Goal: Register for event/course

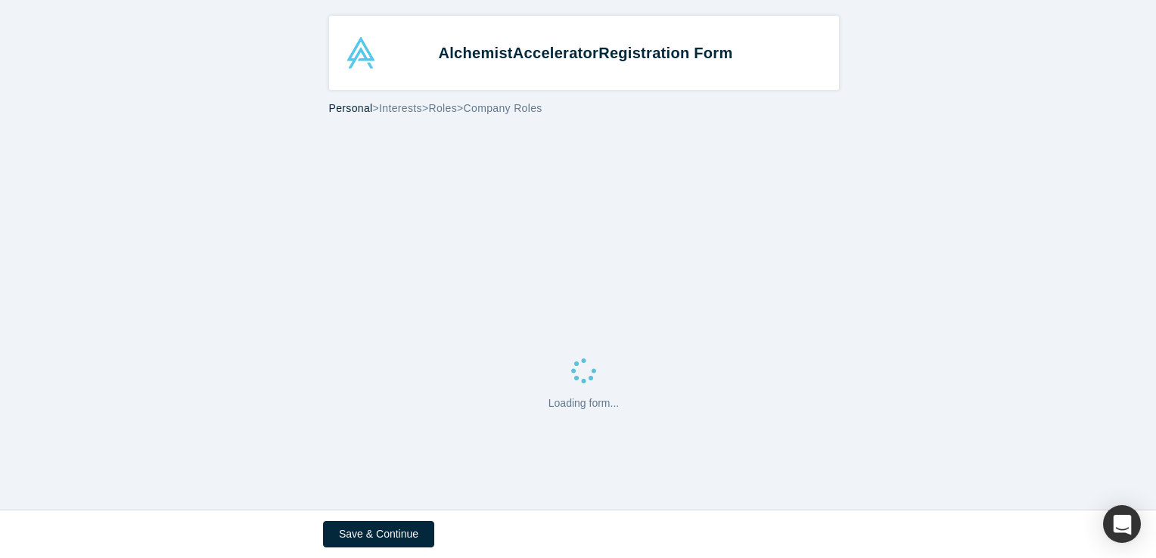
select select "US"
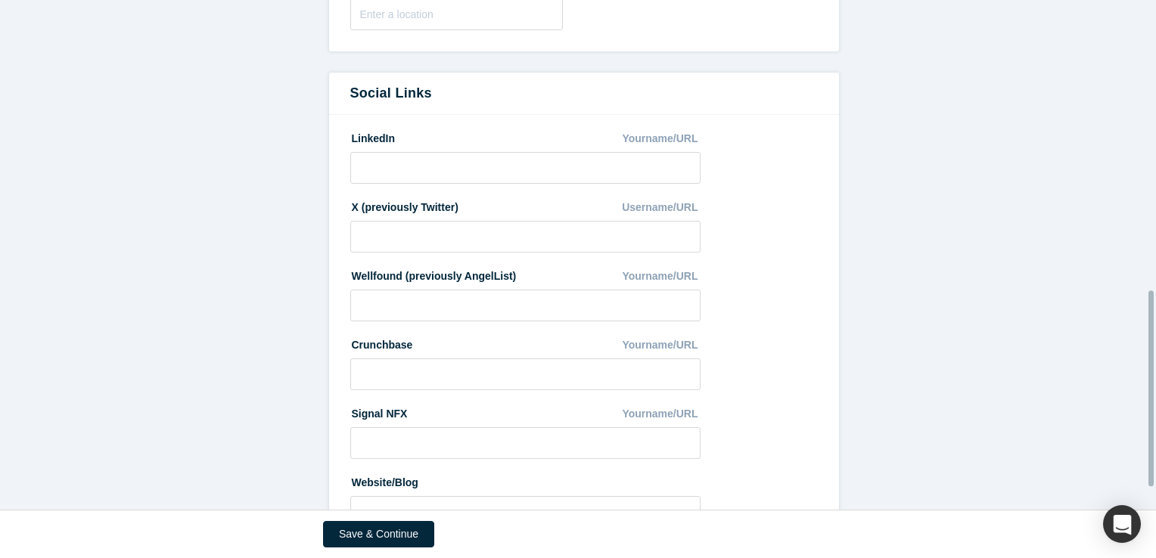
scroll to position [815, 0]
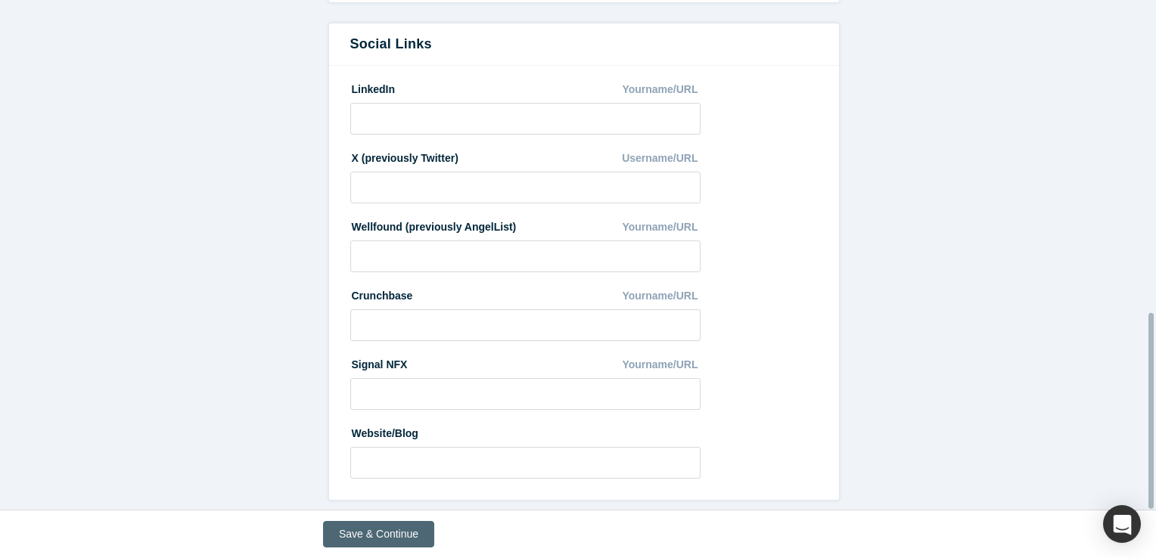
click at [402, 535] on button "Save & Continue" at bounding box center [378, 534] width 111 height 26
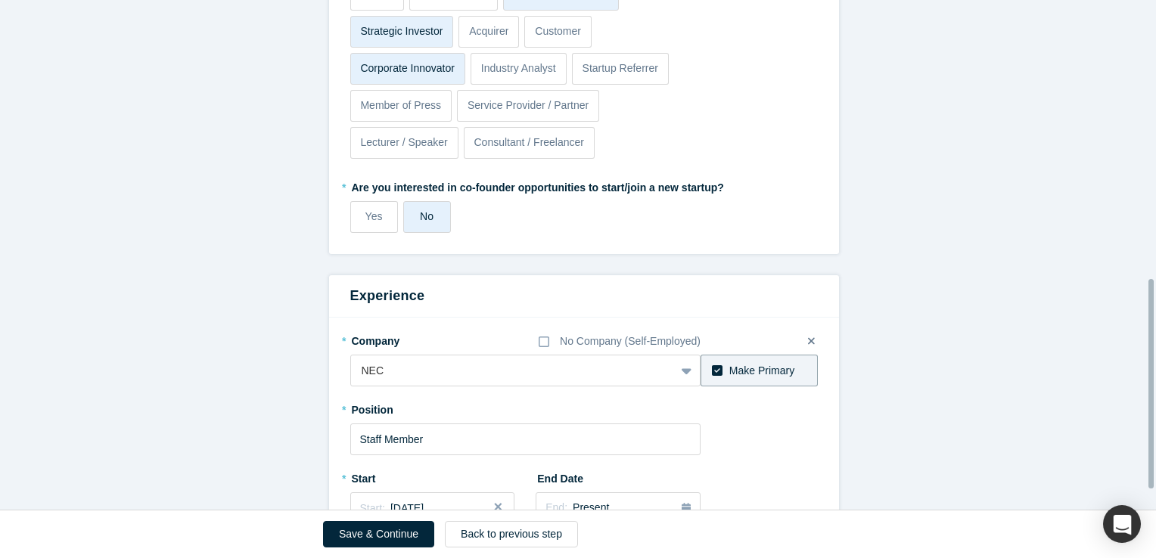
scroll to position [730, 0]
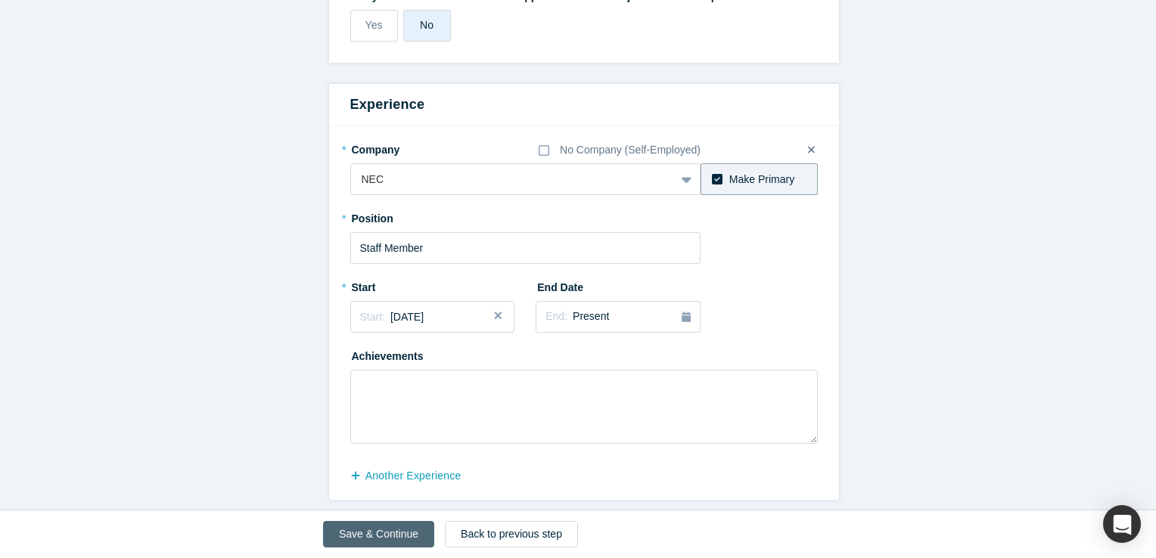
click at [370, 540] on button "Save & Continue" at bounding box center [378, 534] width 111 height 26
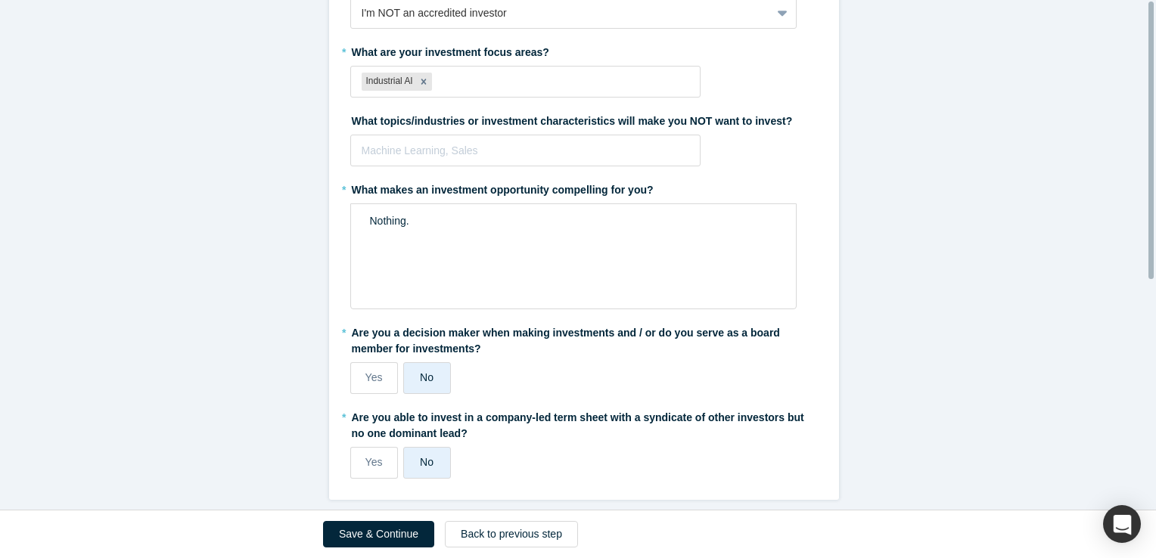
scroll to position [0, 0]
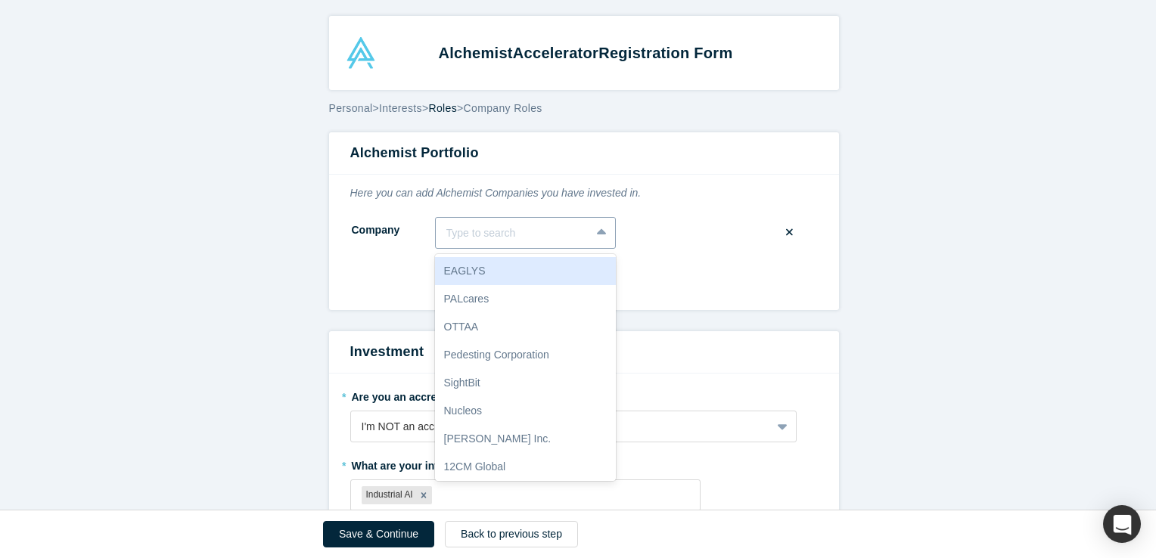
click at [598, 239] on icon at bounding box center [602, 232] width 10 height 15
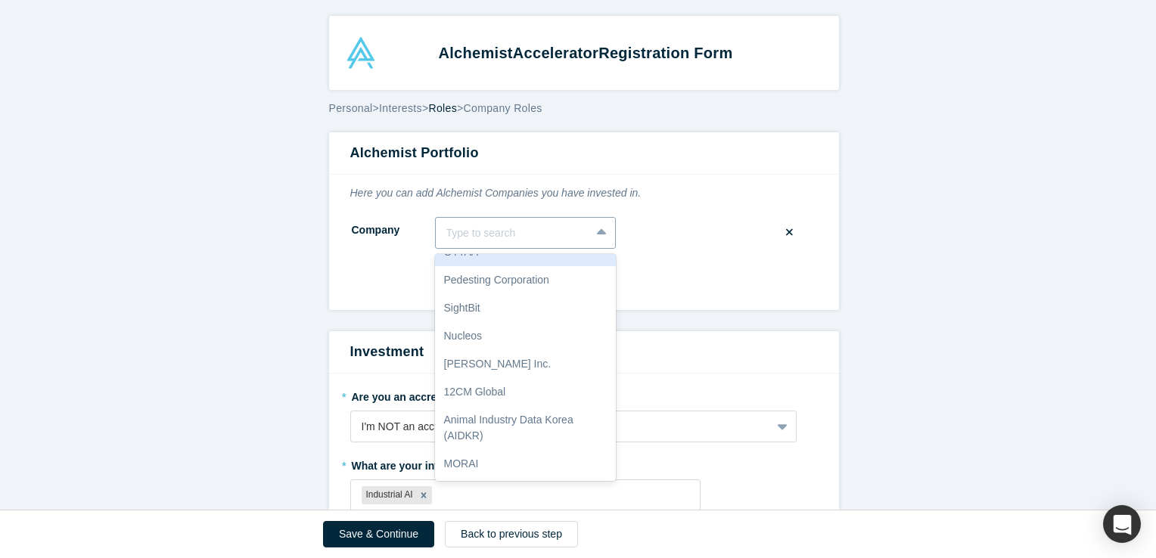
click at [520, 228] on div at bounding box center [512, 233] width 133 height 19
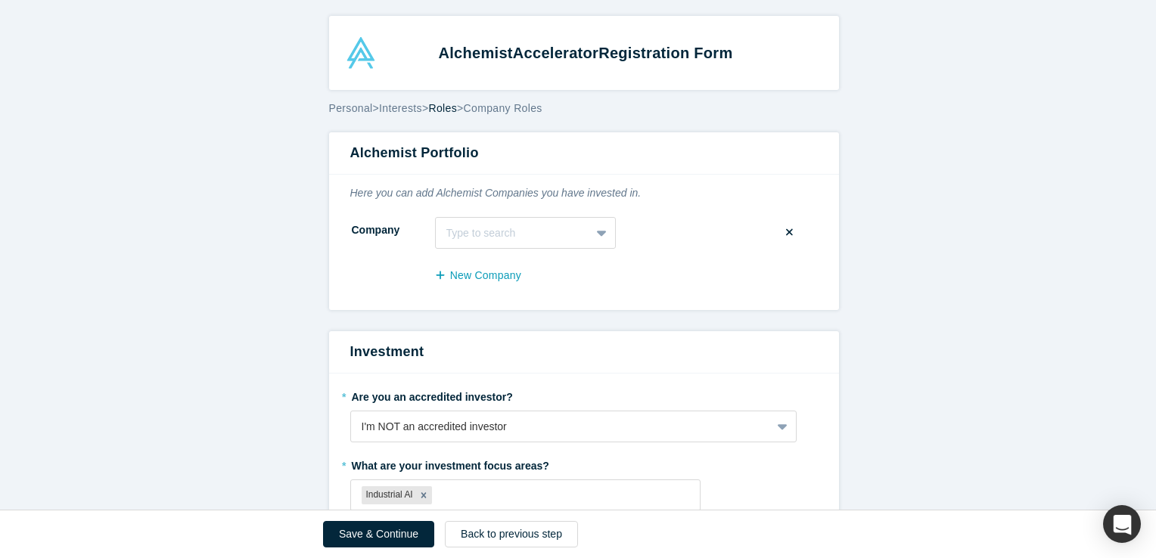
click at [956, 234] on form "Alchemist Portfolio Here you can add Alchemist Companies you have invested in. …" at bounding box center [583, 523] width 1167 height 782
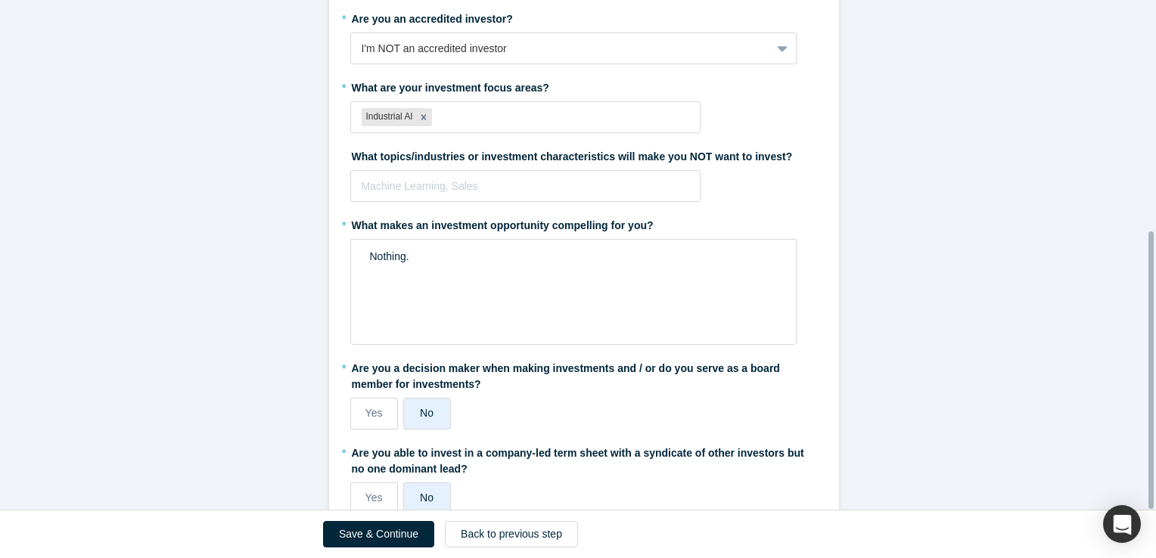
scroll to position [424, 0]
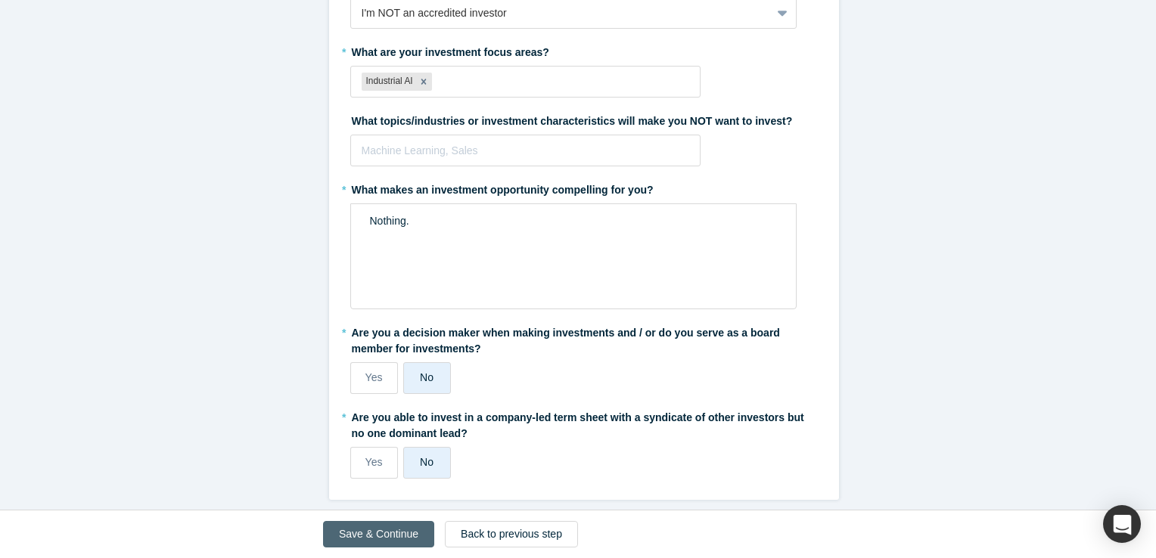
click at [396, 531] on button "Save & Continue" at bounding box center [378, 534] width 111 height 26
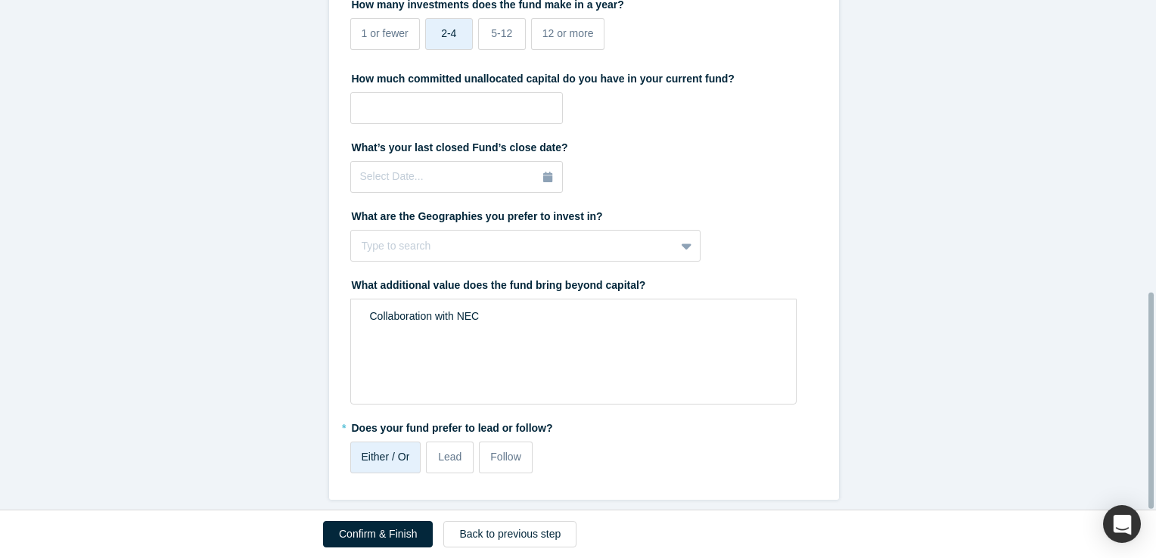
scroll to position [691, 0]
click at [409, 533] on button "Confirm & Finish" at bounding box center [378, 534] width 110 height 26
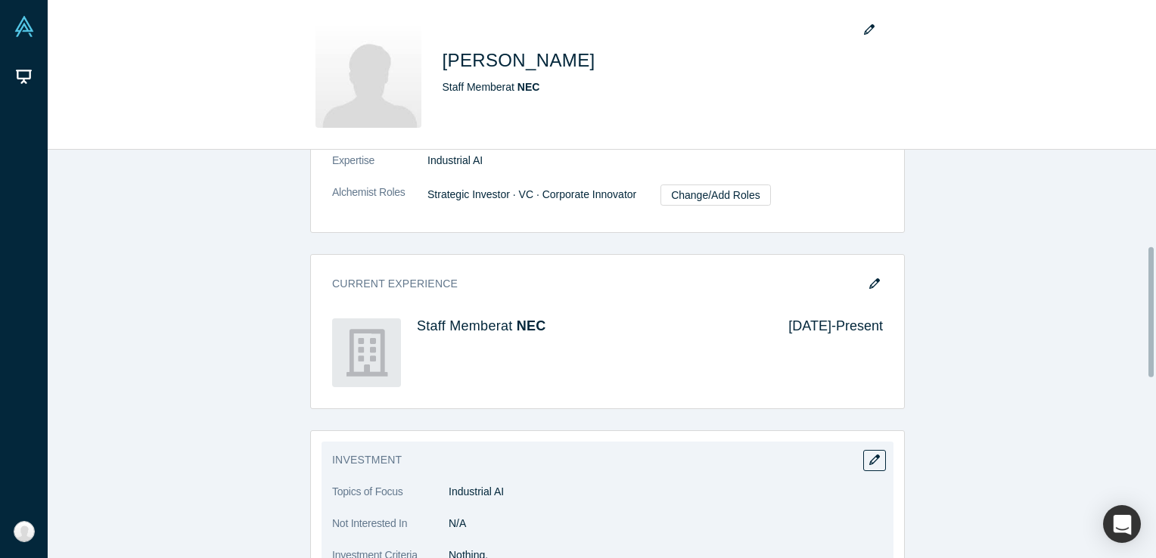
scroll to position [605, 0]
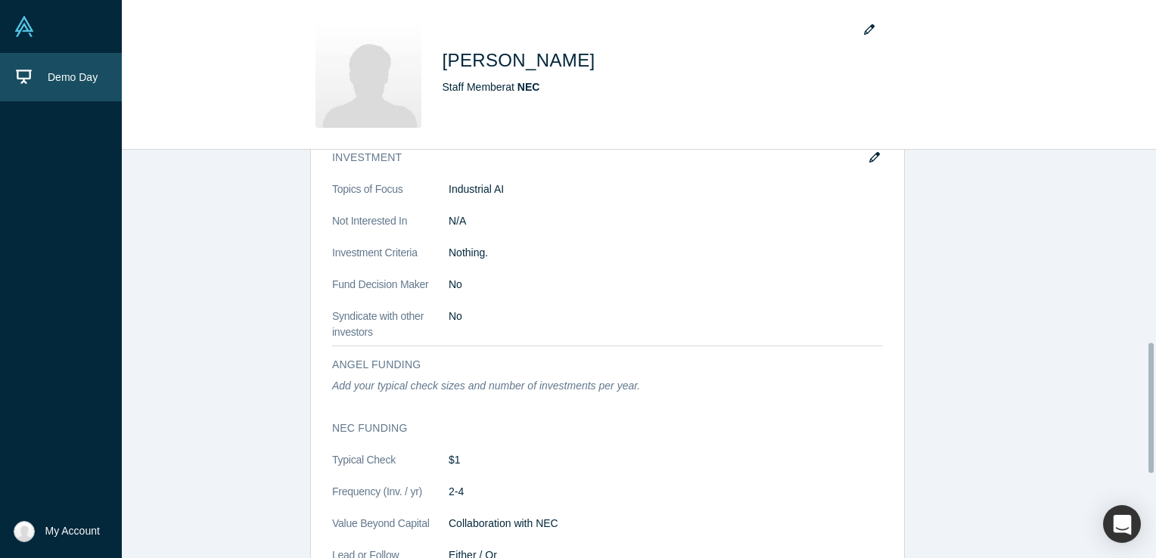
click at [16, 67] on link "Demo Day" at bounding box center [66, 77] width 133 height 48
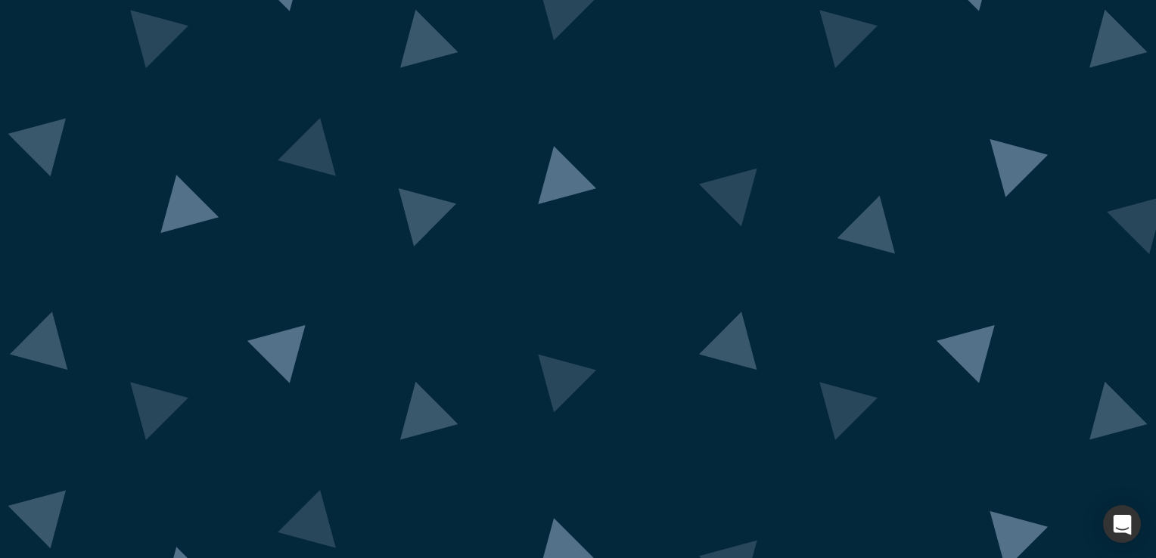
scroll to position [82, 0]
